Goal: Transaction & Acquisition: Download file/media

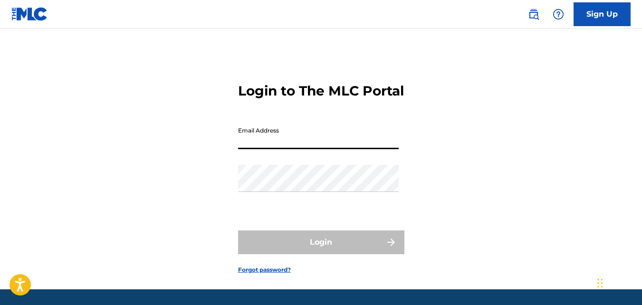
click at [373, 149] on input "Email Address" at bounding box center [318, 135] width 161 height 27
type input "[EMAIL_ADDRESS][DOMAIN_NAME]"
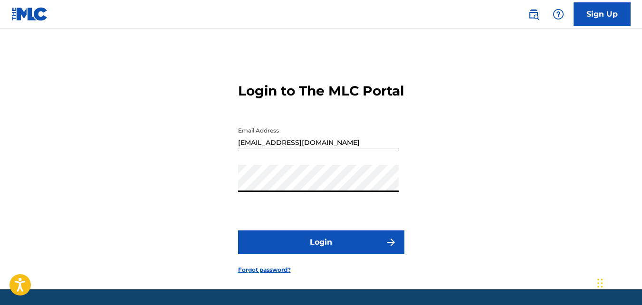
click at [325, 254] on button "Login" at bounding box center [321, 243] width 166 height 24
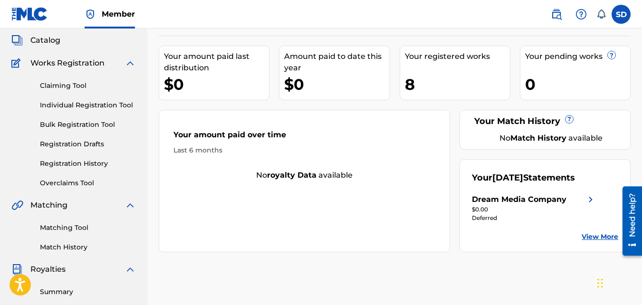
scroll to position [55, 0]
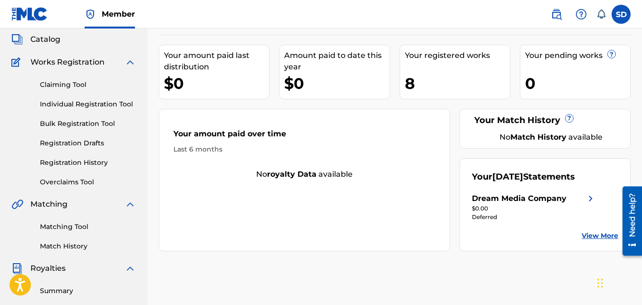
click at [475, 82] on div "8" at bounding box center [457, 83] width 105 height 21
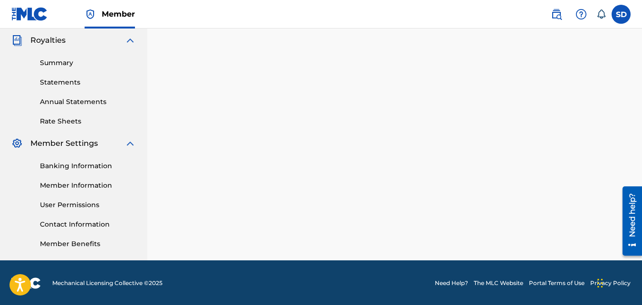
scroll to position [284, 0]
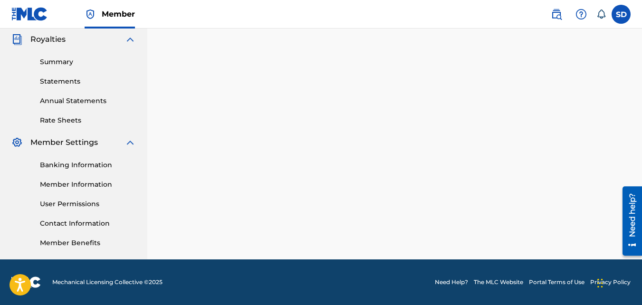
click at [106, 167] on link "Banking Information" at bounding box center [88, 165] width 96 height 10
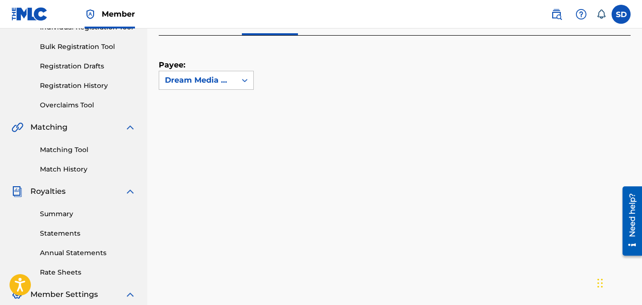
scroll to position [134, 0]
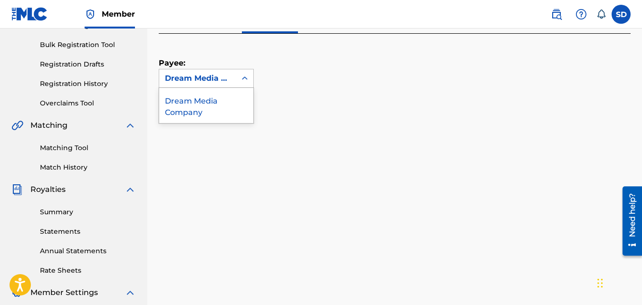
click at [245, 78] on icon at bounding box center [245, 79] width 10 height 10
click at [318, 86] on div "Payee: Dream Media Company" at bounding box center [383, 61] width 449 height 54
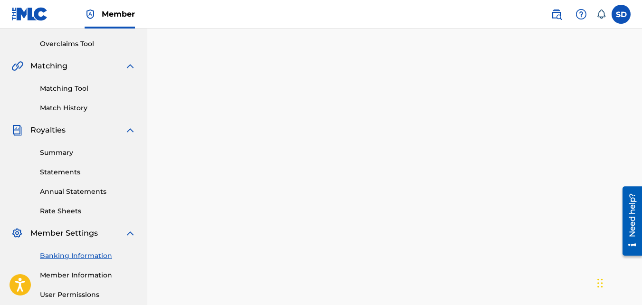
scroll to position [191, 0]
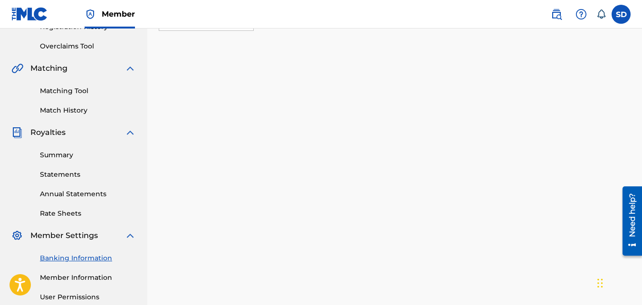
click at [66, 216] on link "Rate Sheets" at bounding box center [88, 214] width 96 height 10
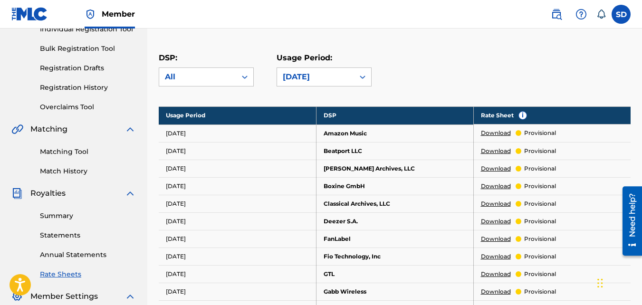
scroll to position [133, 0]
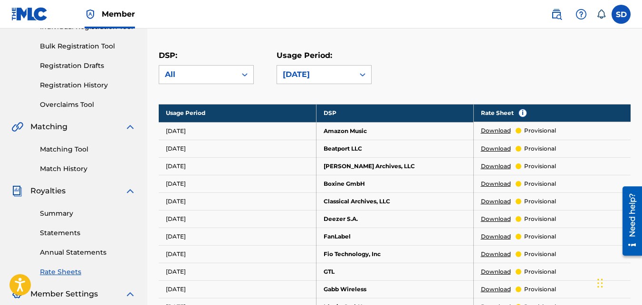
click at [491, 131] on link "Download" at bounding box center [496, 130] width 30 height 9
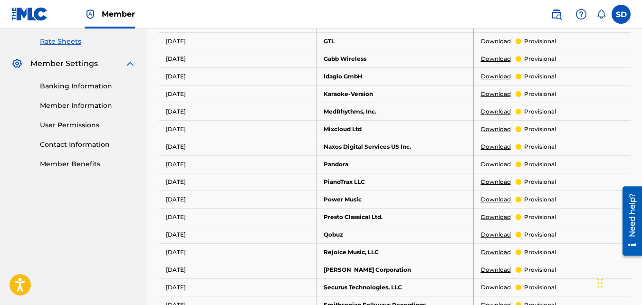
scroll to position [368, 0]
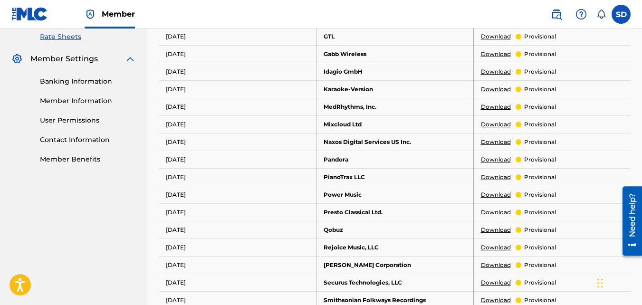
click at [495, 160] on link "Download" at bounding box center [496, 159] width 30 height 9
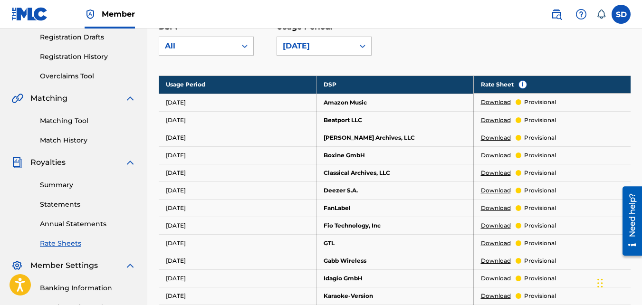
scroll to position [156, 0]
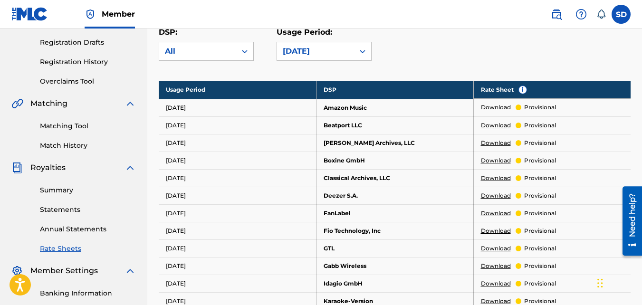
click at [67, 213] on link "Statements" at bounding box center [88, 210] width 96 height 10
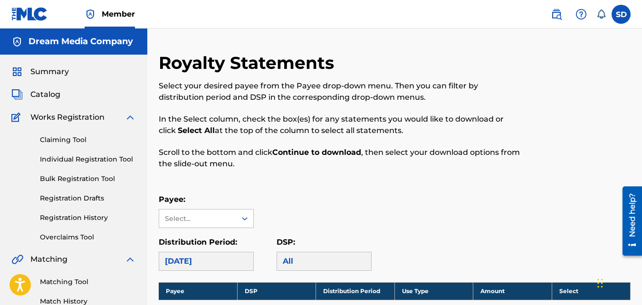
drag, startPoint x: 642, startPoint y: 96, endPoint x: 644, endPoint y: 119, distance: 23.4
click at [642, 130] on html "Accessibility Screen-Reader Guide, Feedback, and Issue Reporting | New window C…" at bounding box center [321, 152] width 642 height 305
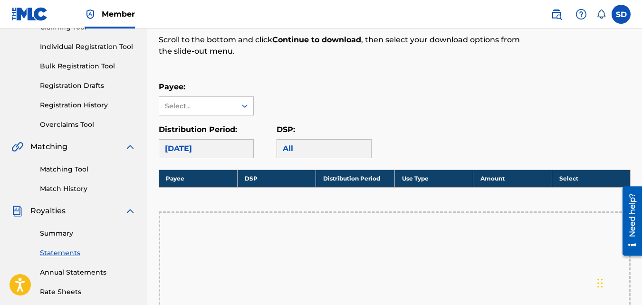
scroll to position [111, 0]
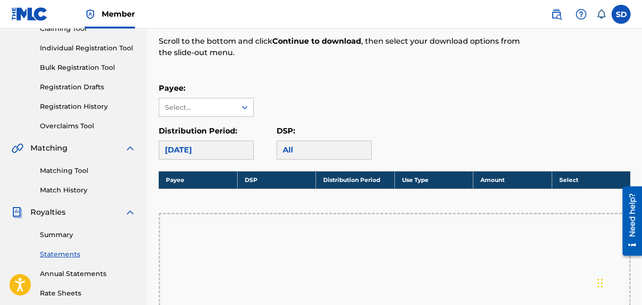
click at [241, 149] on div "[DATE]" at bounding box center [206, 150] width 95 height 19
click at [247, 112] on div at bounding box center [244, 107] width 17 height 17
click at [238, 129] on div "Dream Media Company" at bounding box center [206, 134] width 94 height 35
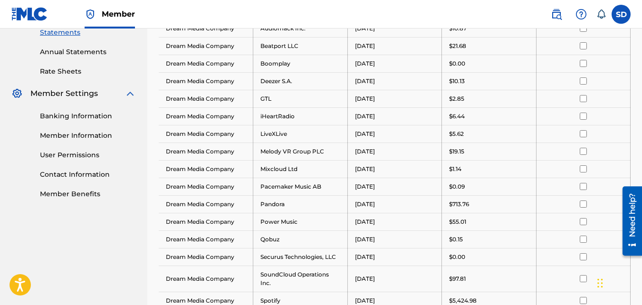
scroll to position [124, 0]
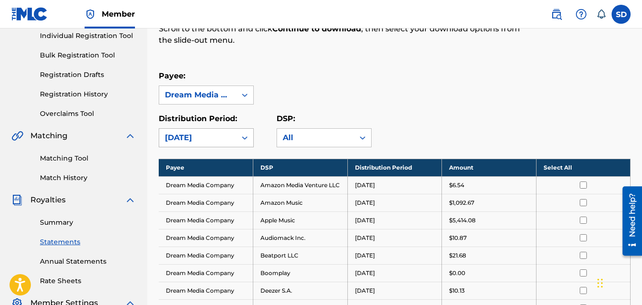
click at [244, 137] on icon at bounding box center [245, 138] width 10 height 10
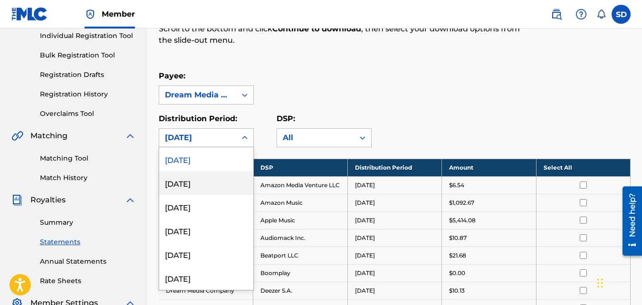
click at [236, 180] on div "[DATE]" at bounding box center [206, 183] width 94 height 24
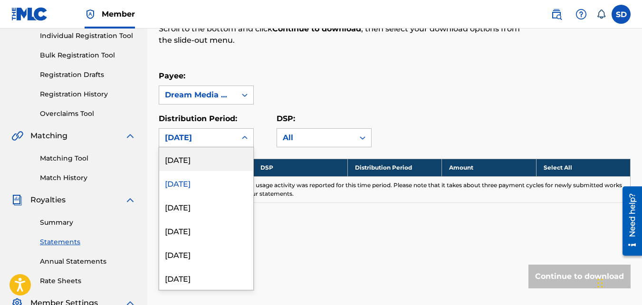
click at [243, 141] on icon at bounding box center [245, 138] width 10 height 10
click at [213, 187] on div "[DATE]" at bounding box center [206, 183] width 94 height 24
click at [244, 141] on icon at bounding box center [245, 138] width 10 height 10
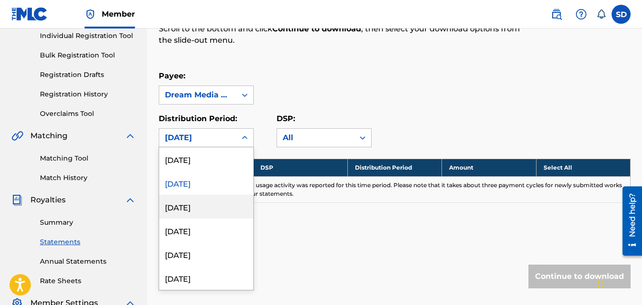
click at [223, 209] on div "[DATE]" at bounding box center [206, 207] width 94 height 24
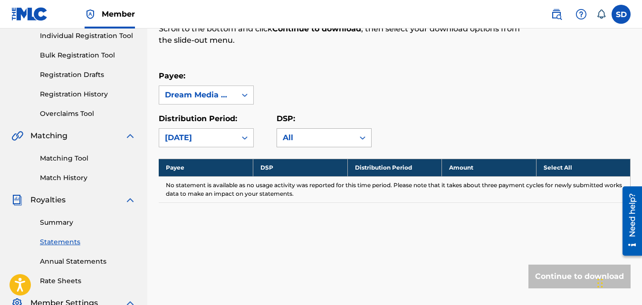
click at [296, 136] on div "All" at bounding box center [316, 137] width 66 height 11
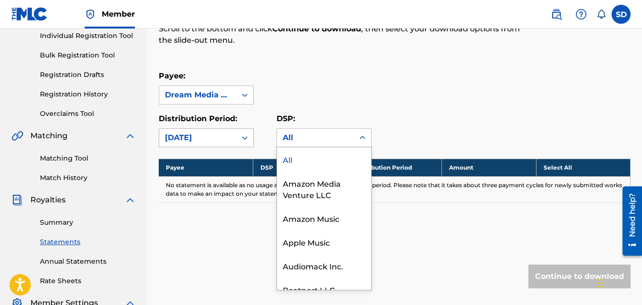
click at [246, 134] on icon at bounding box center [245, 138] width 10 height 10
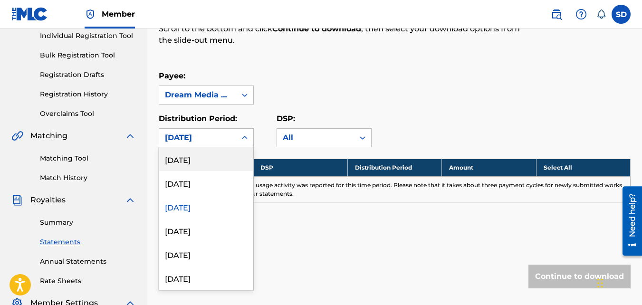
click at [222, 157] on div "[DATE]" at bounding box center [206, 159] width 94 height 24
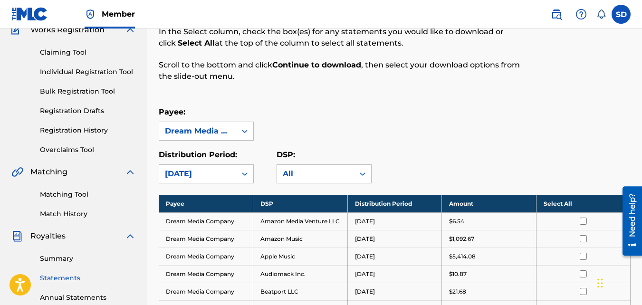
scroll to position [0, 0]
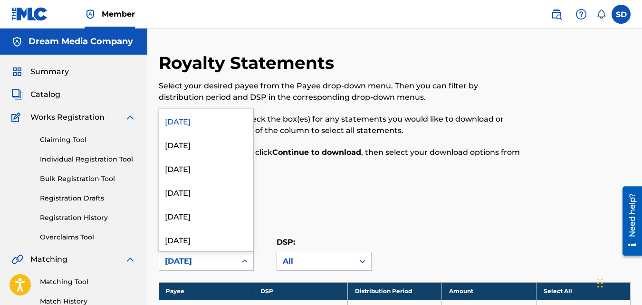
click at [246, 259] on icon at bounding box center [245, 262] width 10 height 10
click at [227, 150] on div "[DATE]" at bounding box center [206, 145] width 94 height 24
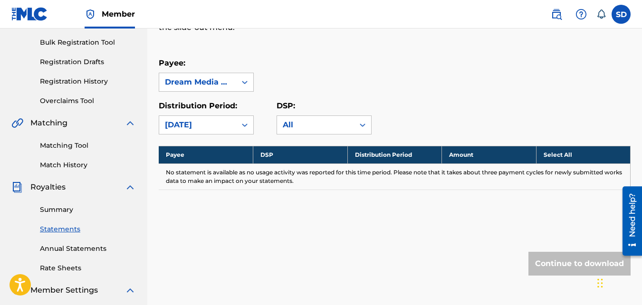
scroll to position [133, 0]
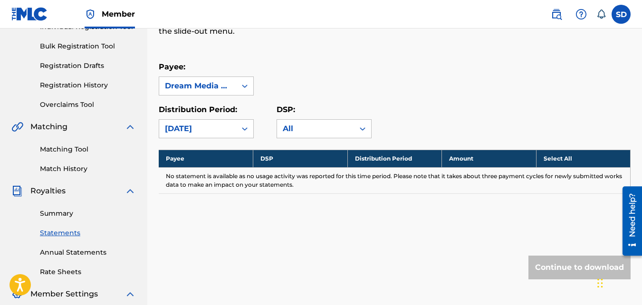
click at [68, 216] on link "Summary" at bounding box center [88, 214] width 96 height 10
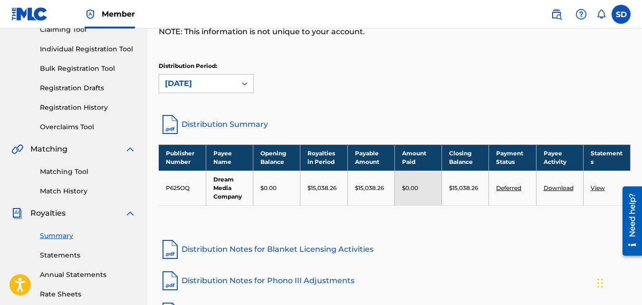
scroll to position [108, 0]
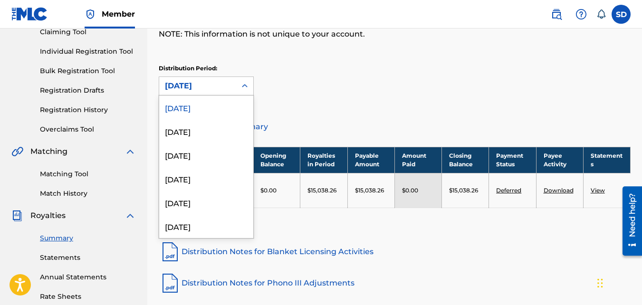
click at [247, 89] on icon at bounding box center [245, 86] width 10 height 10
click at [223, 133] on div "[DATE]" at bounding box center [206, 131] width 94 height 24
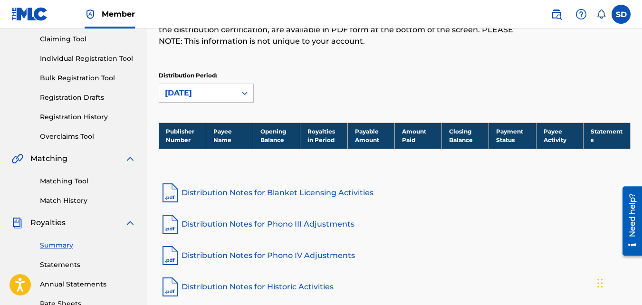
scroll to position [54, 0]
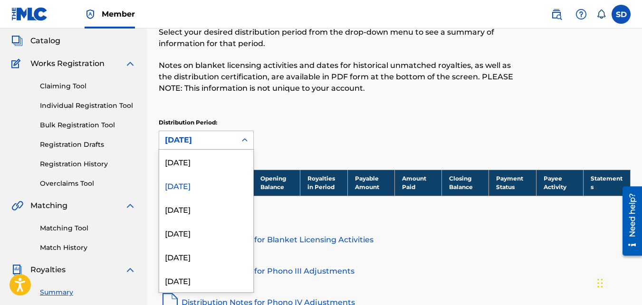
click at [242, 141] on icon at bounding box center [245, 140] width 10 height 10
click at [230, 164] on div "[DATE]" at bounding box center [206, 162] width 94 height 24
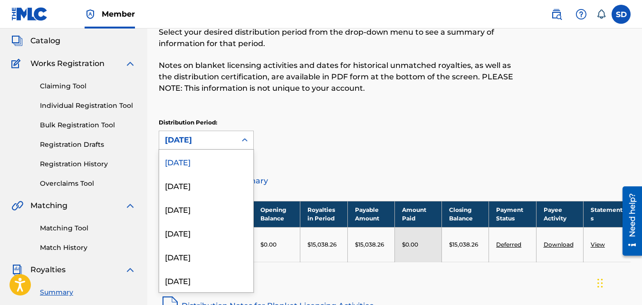
click at [246, 139] on icon at bounding box center [245, 139] width 6 height 3
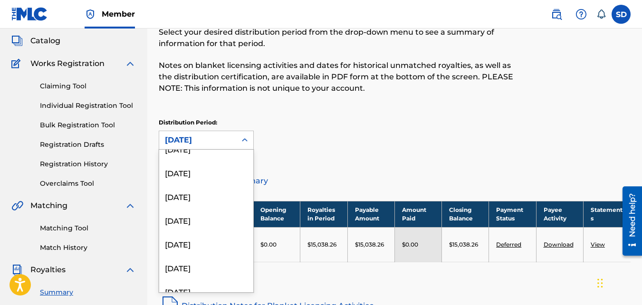
scroll to position [399, 0]
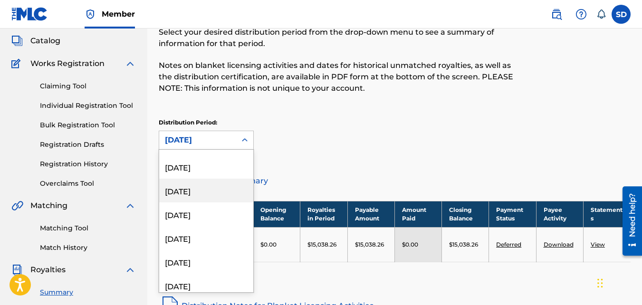
click at [228, 195] on div "[DATE]" at bounding box center [206, 191] width 94 height 24
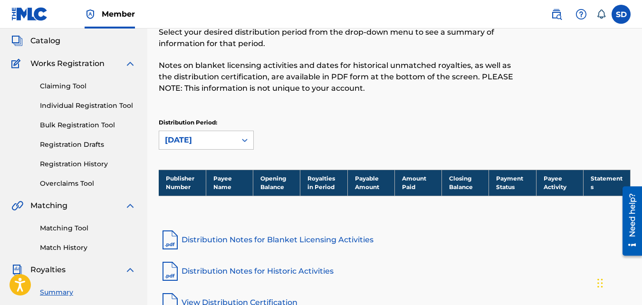
click at [243, 142] on icon at bounding box center [245, 140] width 10 height 10
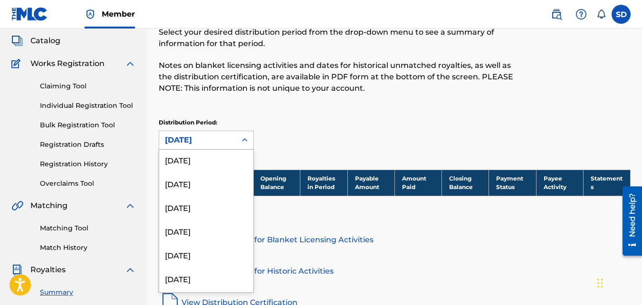
scroll to position [0, 0]
click at [228, 160] on div "[DATE]" at bounding box center [206, 162] width 94 height 24
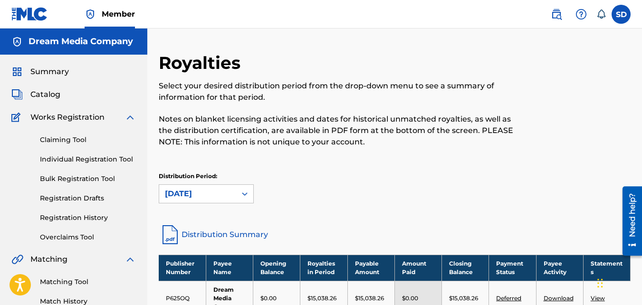
click at [260, 233] on link "Distribution Summary" at bounding box center [395, 234] width 472 height 23
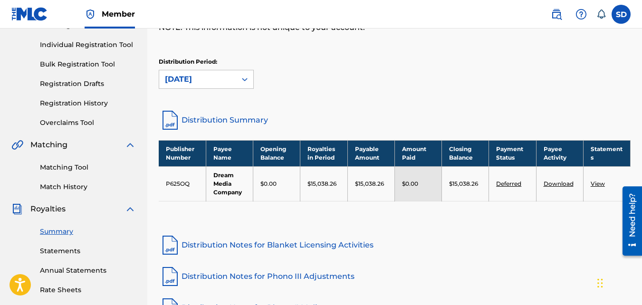
scroll to position [118, 0]
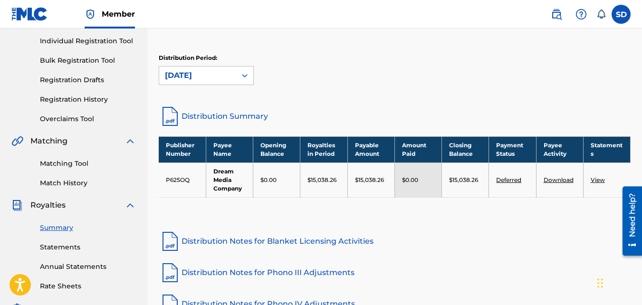
click at [597, 177] on link "View" at bounding box center [598, 179] width 14 height 7
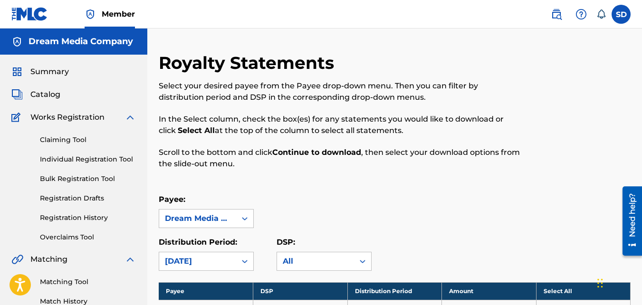
click at [100, 219] on link "Registration History" at bounding box center [88, 218] width 96 height 10
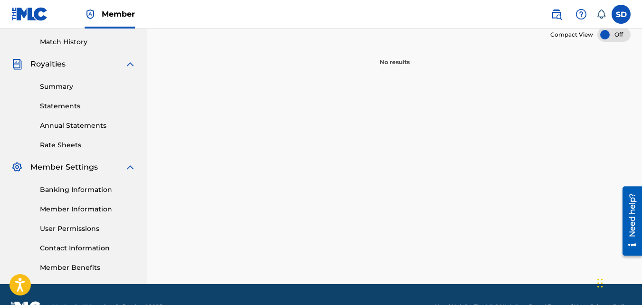
scroll to position [284, 0]
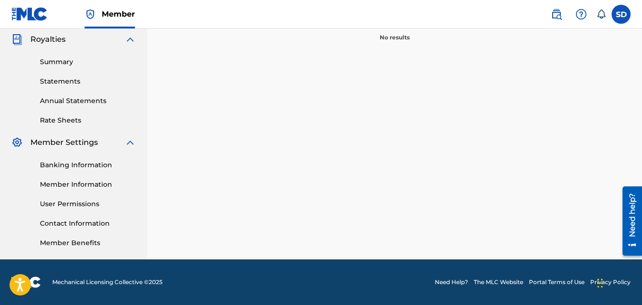
click at [98, 181] on link "Member Information" at bounding box center [88, 185] width 96 height 10
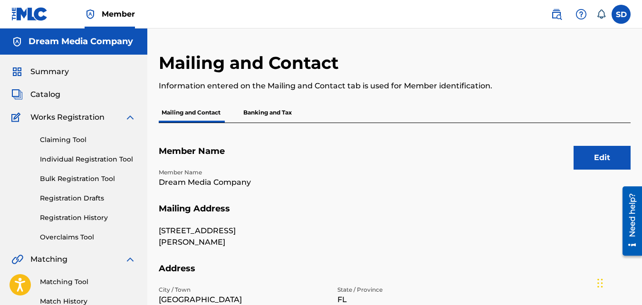
click at [72, 138] on link "Claiming Tool" at bounding box center [88, 140] width 96 height 10
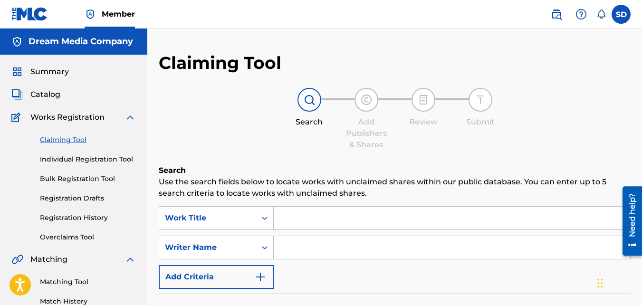
click at [43, 96] on span "Catalog" at bounding box center [45, 94] width 30 height 11
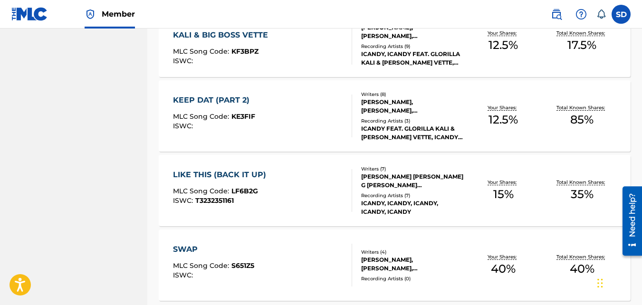
scroll to position [629, 0]
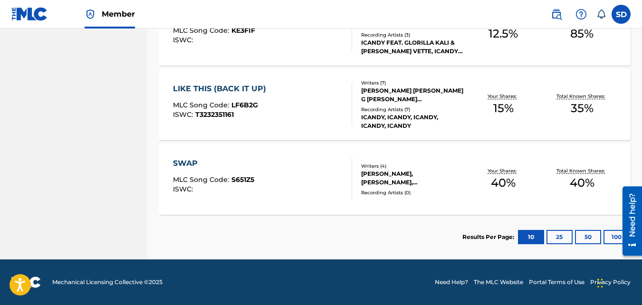
click at [566, 231] on button "25" at bounding box center [560, 237] width 26 height 14
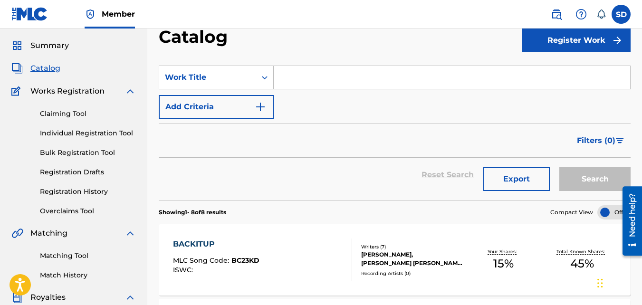
scroll to position [0, 0]
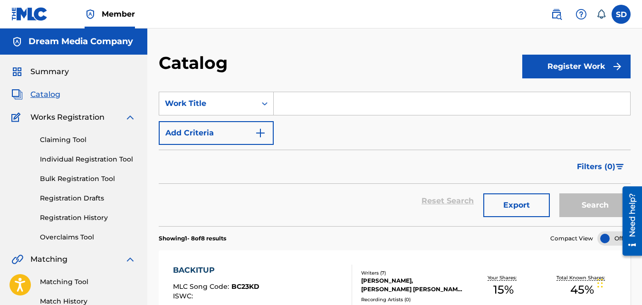
click at [67, 70] on span "Summary" at bounding box center [49, 71] width 39 height 11
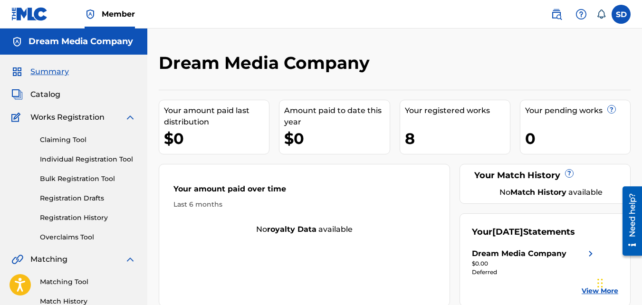
click at [570, 109] on div "Your pending works ?" at bounding box center [577, 110] width 105 height 11
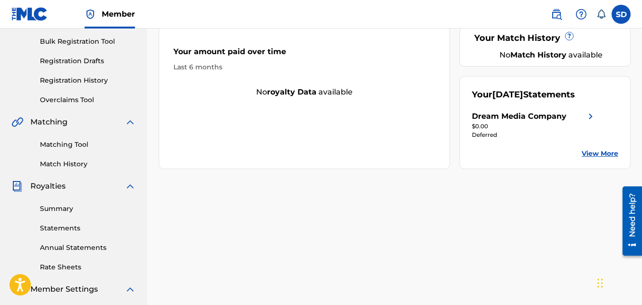
scroll to position [139, 0]
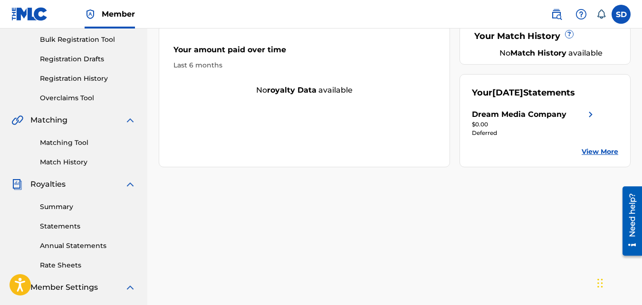
click at [597, 157] on link "View More" at bounding box center [600, 152] width 37 height 10
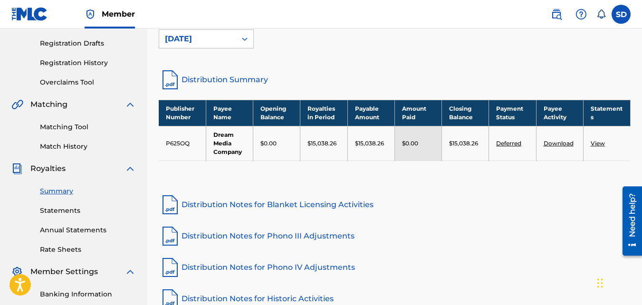
scroll to position [157, 0]
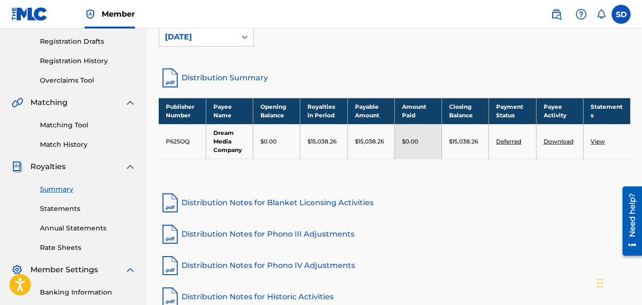
click at [506, 142] on link "Deferred" at bounding box center [508, 141] width 25 height 7
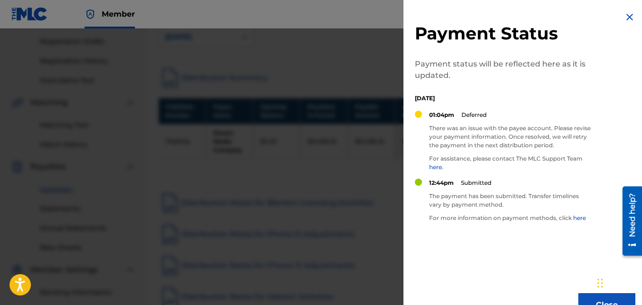
click at [270, 52] on div at bounding box center [321, 181] width 642 height 305
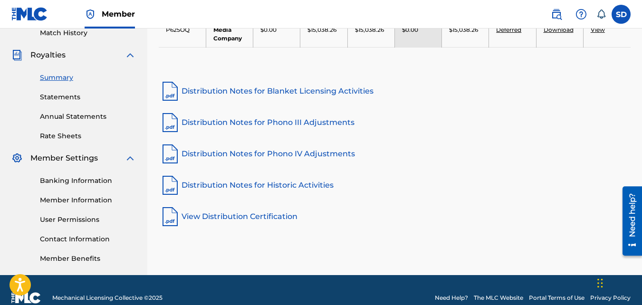
scroll to position [284, 0]
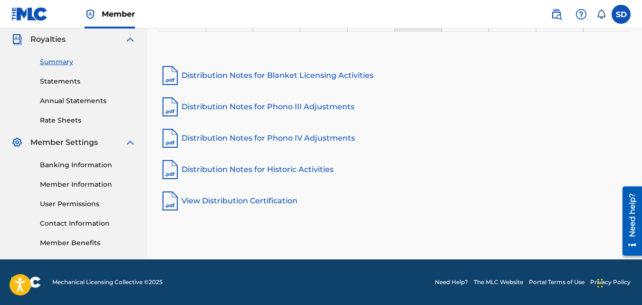
click at [101, 167] on link "Banking Information" at bounding box center [88, 165] width 96 height 10
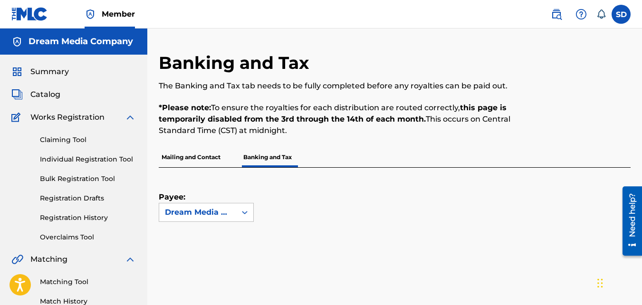
click at [76, 74] on div "Summary" at bounding box center [73, 71] width 125 height 11
click at [51, 70] on span "Summary" at bounding box center [49, 71] width 39 height 11
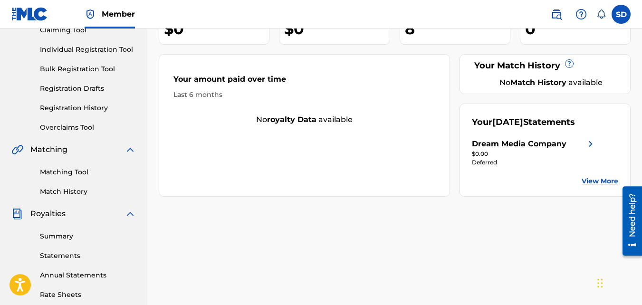
scroll to position [128, 0]
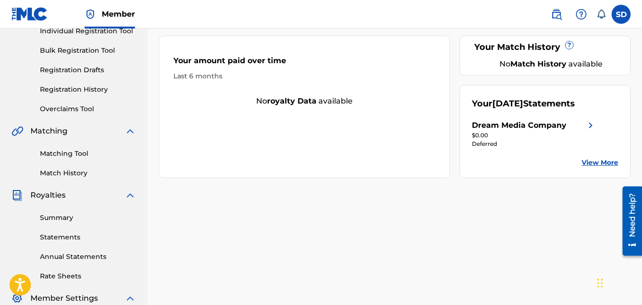
click at [607, 168] on link "View More" at bounding box center [600, 163] width 37 height 10
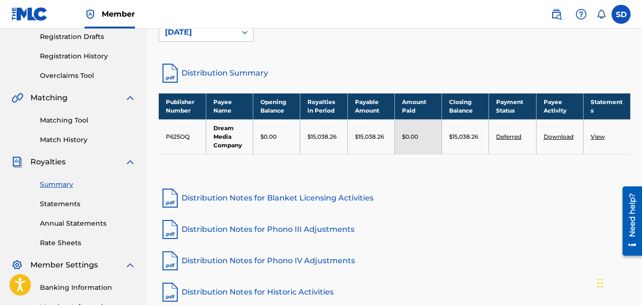
scroll to position [163, 0]
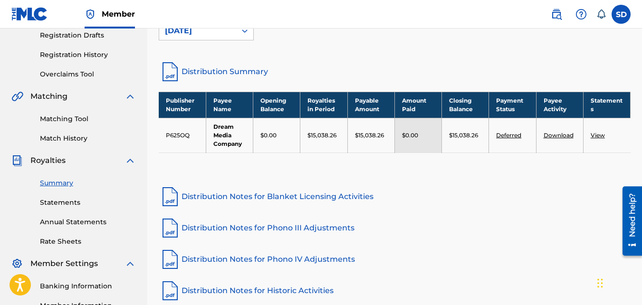
click at [595, 130] on td "View" at bounding box center [606, 135] width 47 height 35
click at [599, 140] on td "View" at bounding box center [606, 135] width 47 height 35
click at [598, 133] on link "View" at bounding box center [598, 135] width 14 height 7
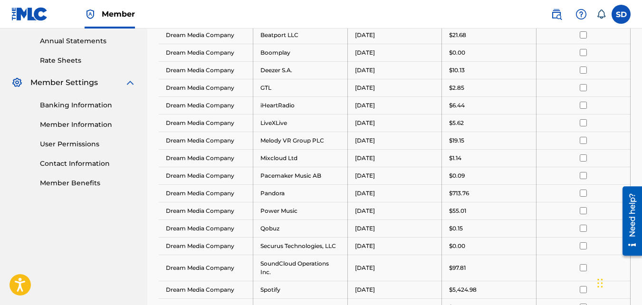
scroll to position [346, 0]
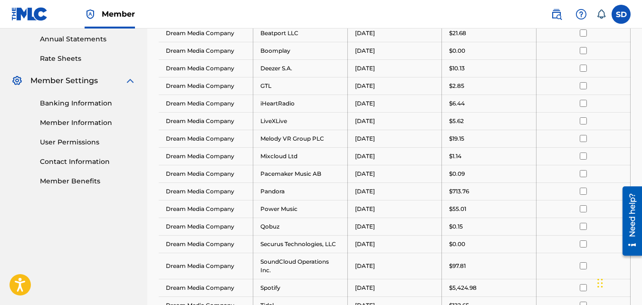
click at [93, 162] on link "Contact Information" at bounding box center [88, 162] width 96 height 10
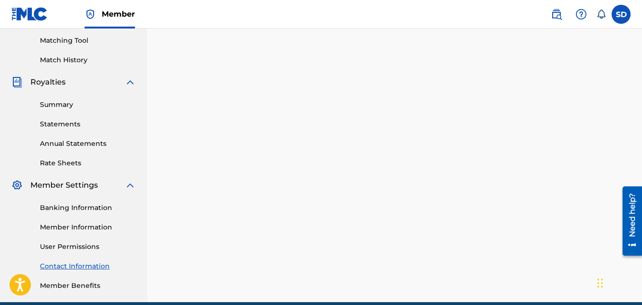
scroll to position [284, 0]
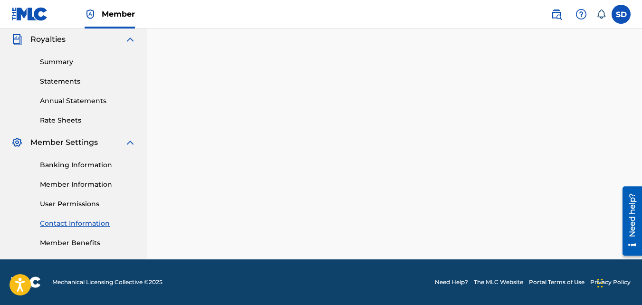
click at [62, 62] on link "Summary" at bounding box center [88, 62] width 96 height 10
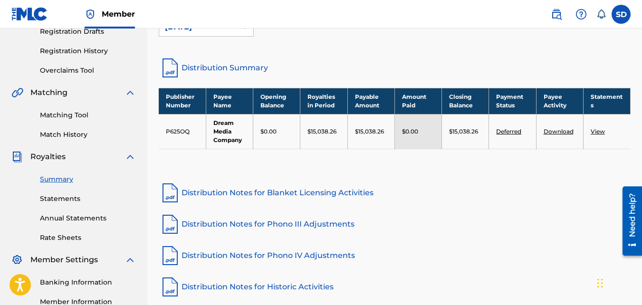
scroll to position [168, 0]
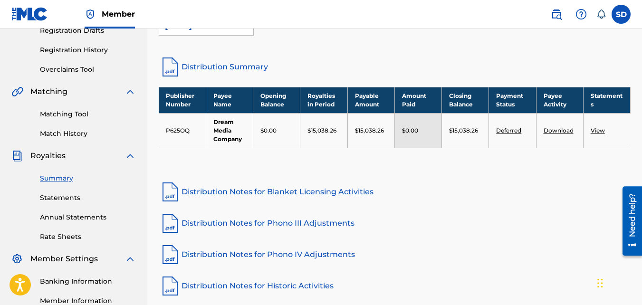
click at [598, 129] on link "View" at bounding box center [598, 130] width 14 height 7
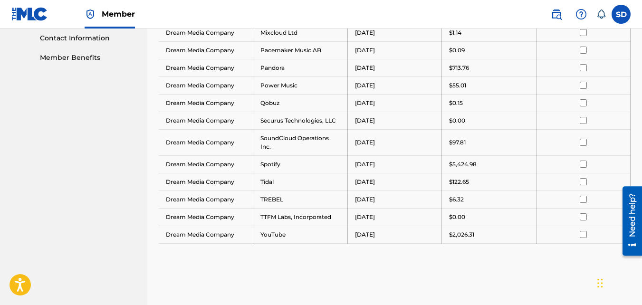
scroll to position [483, 0]
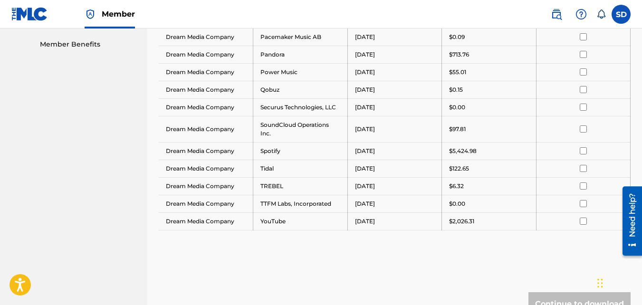
click at [269, 160] on td "Spotify" at bounding box center [300, 151] width 95 height 18
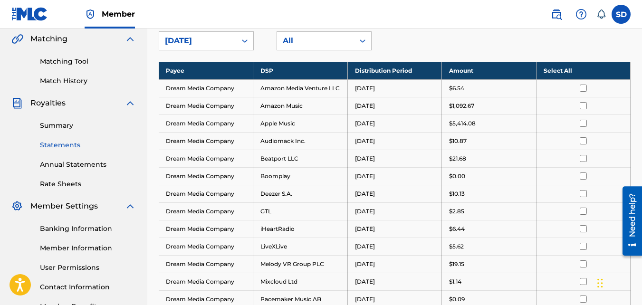
scroll to position [226, 0]
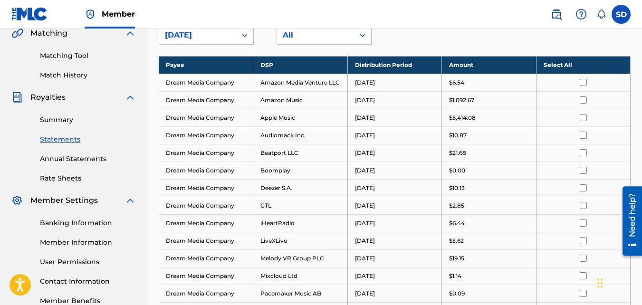
click at [585, 104] on input "checkbox" at bounding box center [583, 99] width 7 height 7
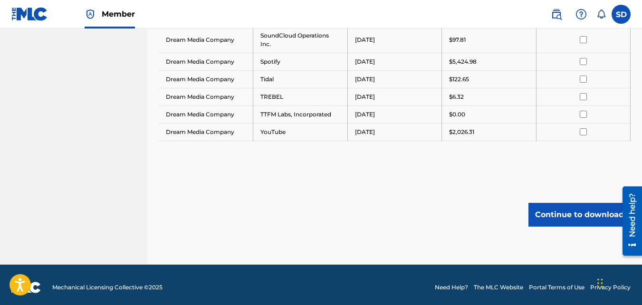
scroll to position [586, 0]
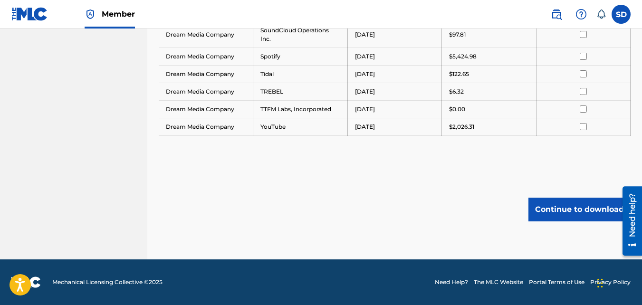
click at [580, 211] on button "Continue to download" at bounding box center [580, 210] width 102 height 24
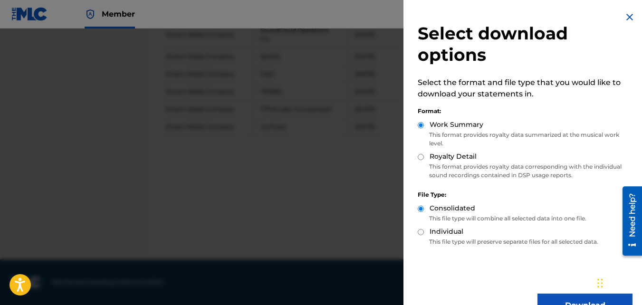
click at [419, 155] on input "Royalty Detail" at bounding box center [421, 157] width 6 height 6
radio input "true"
click at [570, 299] on button "Download" at bounding box center [585, 306] width 95 height 24
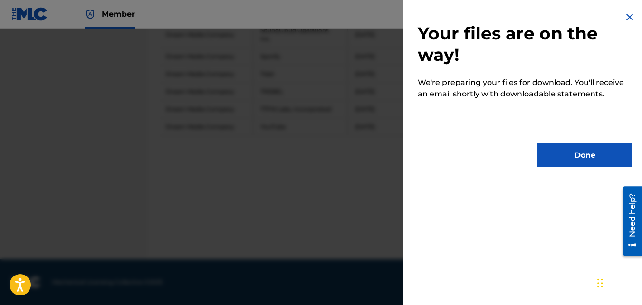
click at [586, 150] on button "Done" at bounding box center [585, 156] width 95 height 24
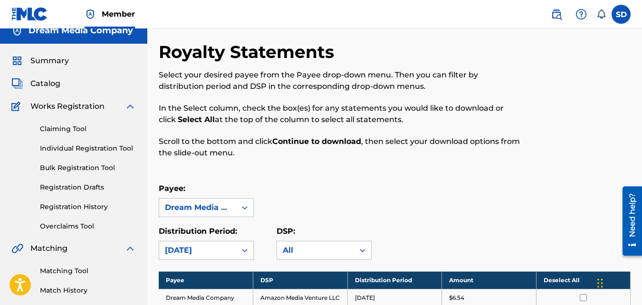
scroll to position [0, 0]
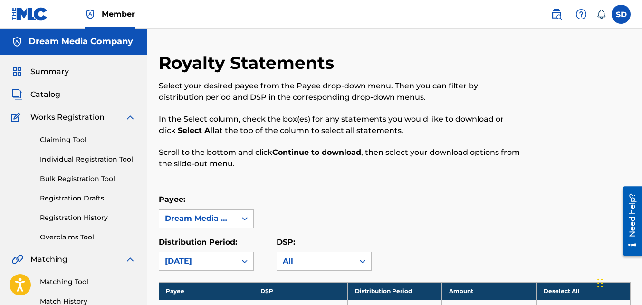
click at [556, 15] on img at bounding box center [556, 14] width 11 height 11
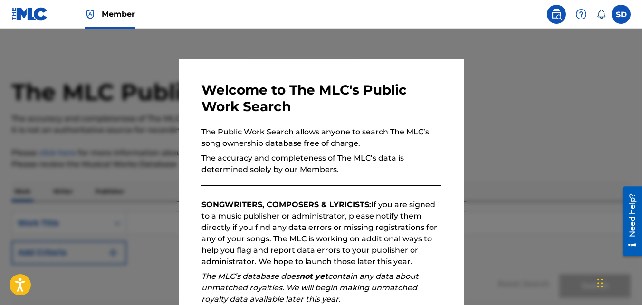
click at [557, 97] on div at bounding box center [321, 181] width 642 height 305
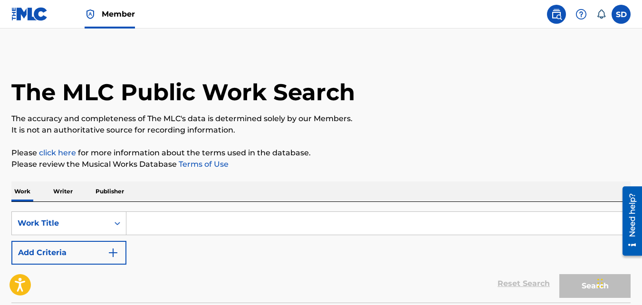
drag, startPoint x: 641, startPoint y: 29, endPoint x: 647, endPoint y: 86, distance: 56.4
click at [642, 86] on html "Accessibility Screen-Reader Guide, Feedback, and Issue Reporting | New window C…" at bounding box center [321, 152] width 642 height 305
click at [603, 16] on icon at bounding box center [602, 15] width 10 height 10
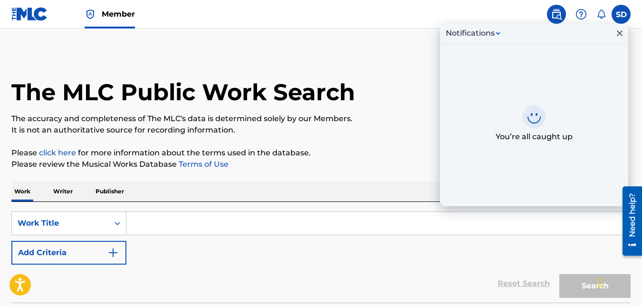
click at [605, 18] on icon at bounding box center [602, 15] width 10 height 10
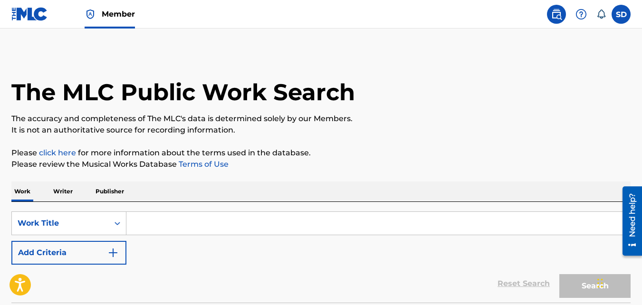
click at [558, 15] on img at bounding box center [556, 14] width 11 height 11
